Goal: Complete application form

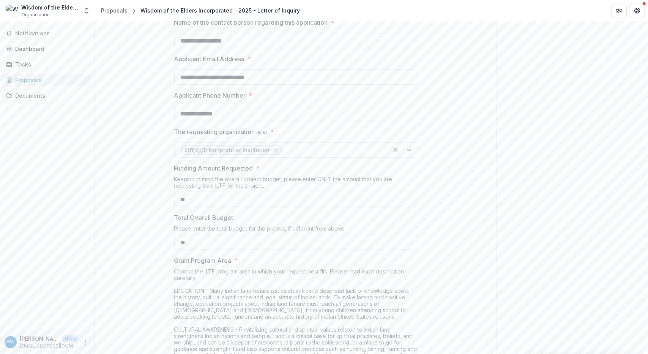
scroll to position [342, 0]
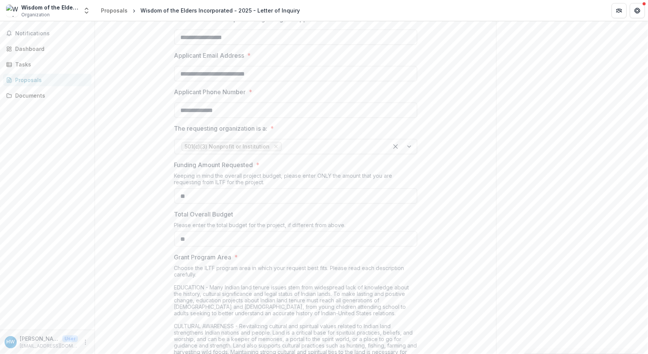
drag, startPoint x: 247, startPoint y: 96, endPoint x: 132, endPoint y: 95, distance: 114.6
type input "**********"
drag, startPoint x: 235, startPoint y: 164, endPoint x: 162, endPoint y: 164, distance: 72.9
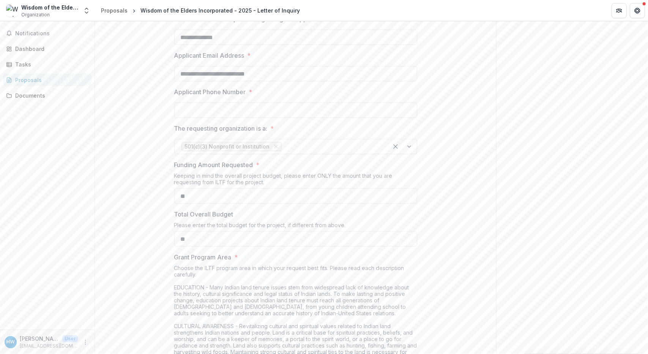
click at [214, 118] on input "Applicant Phone Number *" at bounding box center [295, 109] width 243 height 15
paste input "**********"
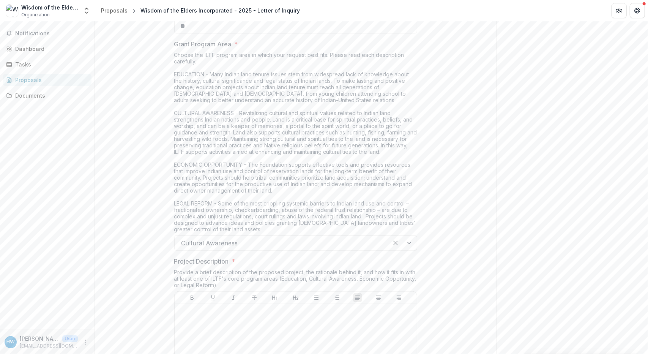
scroll to position [645, 0]
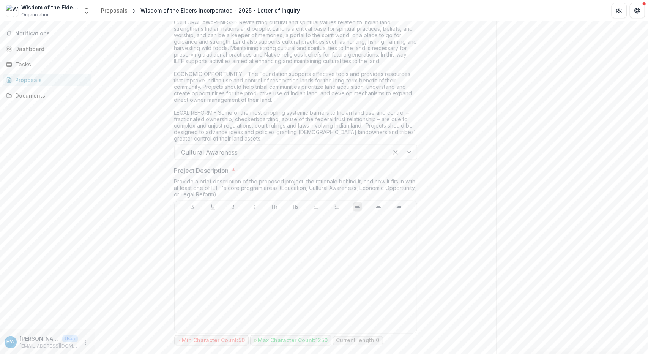
type input "**********"
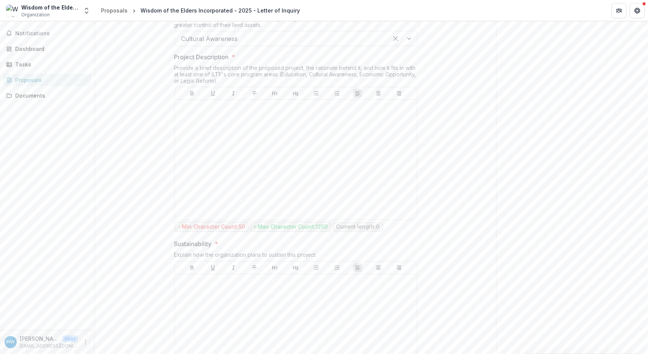
scroll to position [759, 0]
click at [408, 46] on div at bounding box center [402, 38] width 29 height 14
click at [337, 124] on div "Cultural Awareness" at bounding box center [295, 119] width 240 height 14
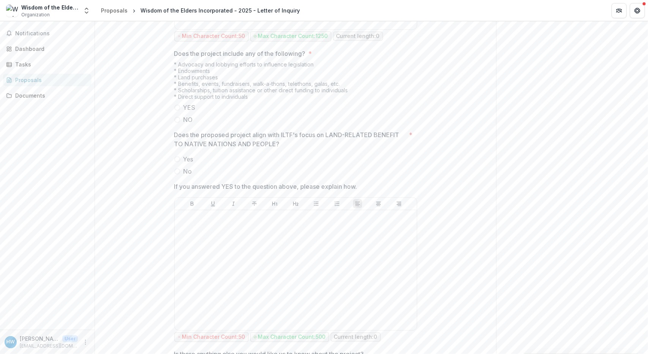
scroll to position [1328, 0]
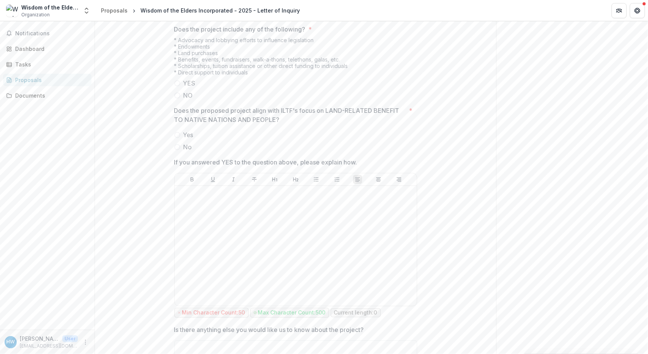
click at [176, 98] on span at bounding box center [177, 95] width 6 height 6
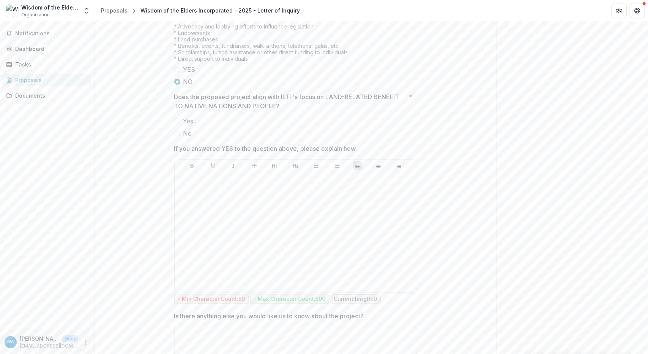
scroll to position [1404, 0]
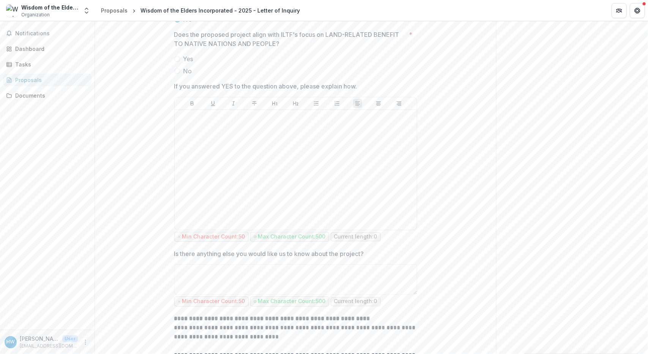
click at [180, 63] on label "Yes" at bounding box center [295, 58] width 243 height 9
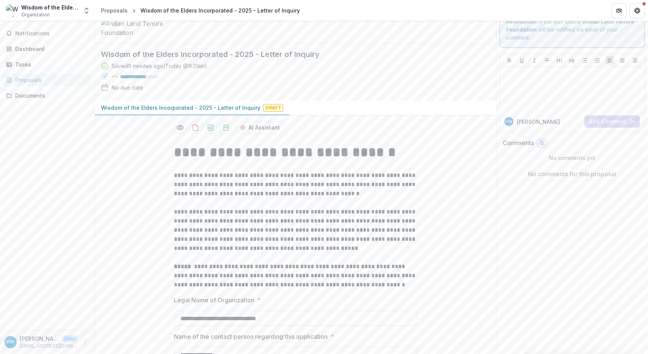
scroll to position [0, 0]
